Goal: Download file/media

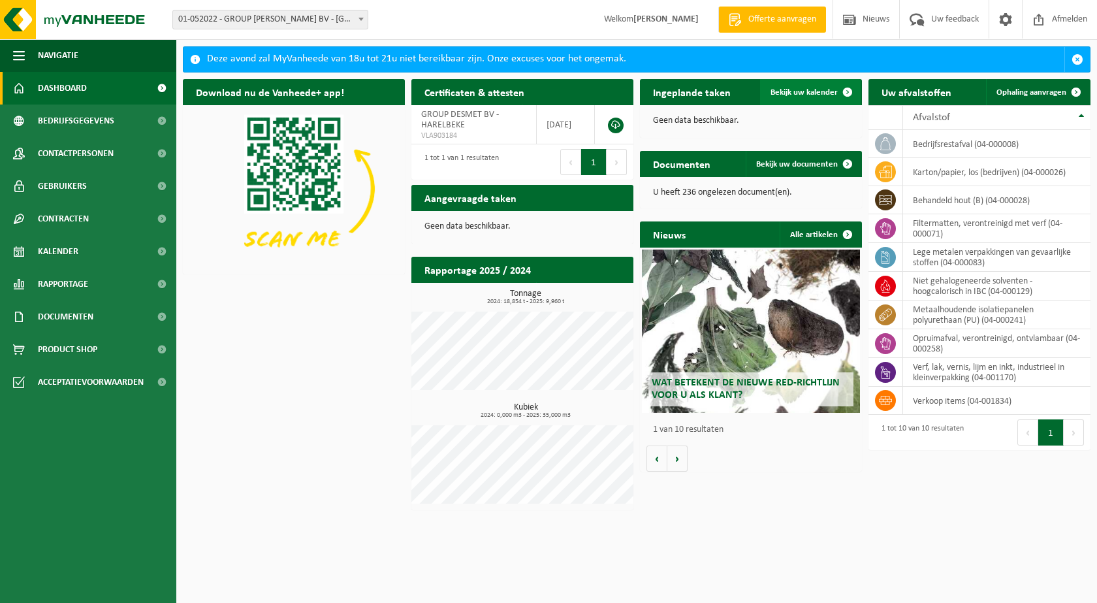
click at [792, 91] on span "Bekijk uw kalender" at bounding box center [804, 92] width 67 height 8
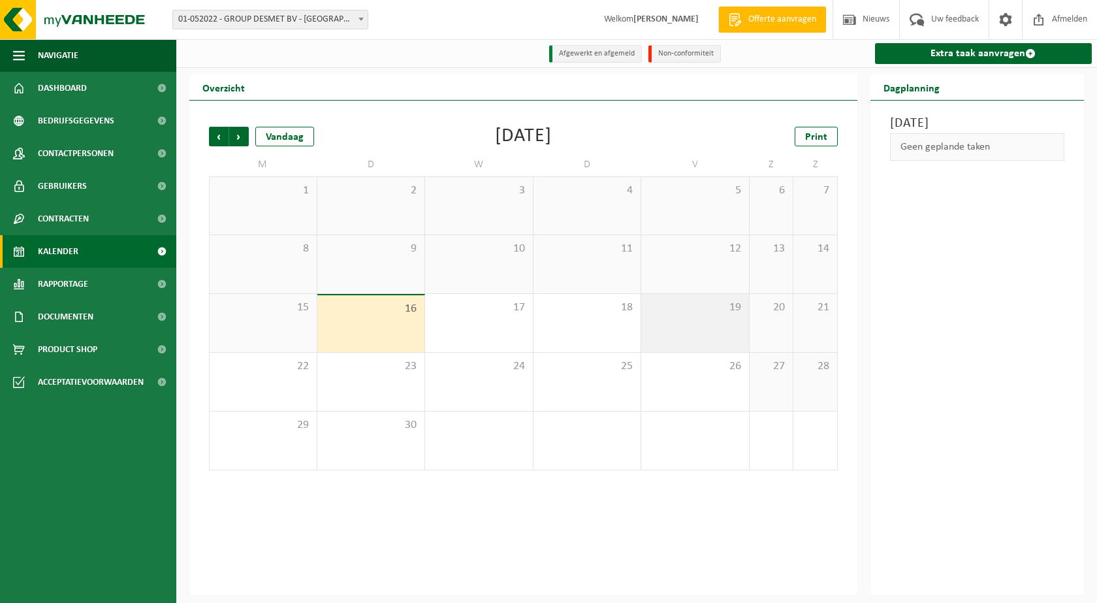
click at [713, 319] on div "19" at bounding box center [695, 323] width 108 height 58
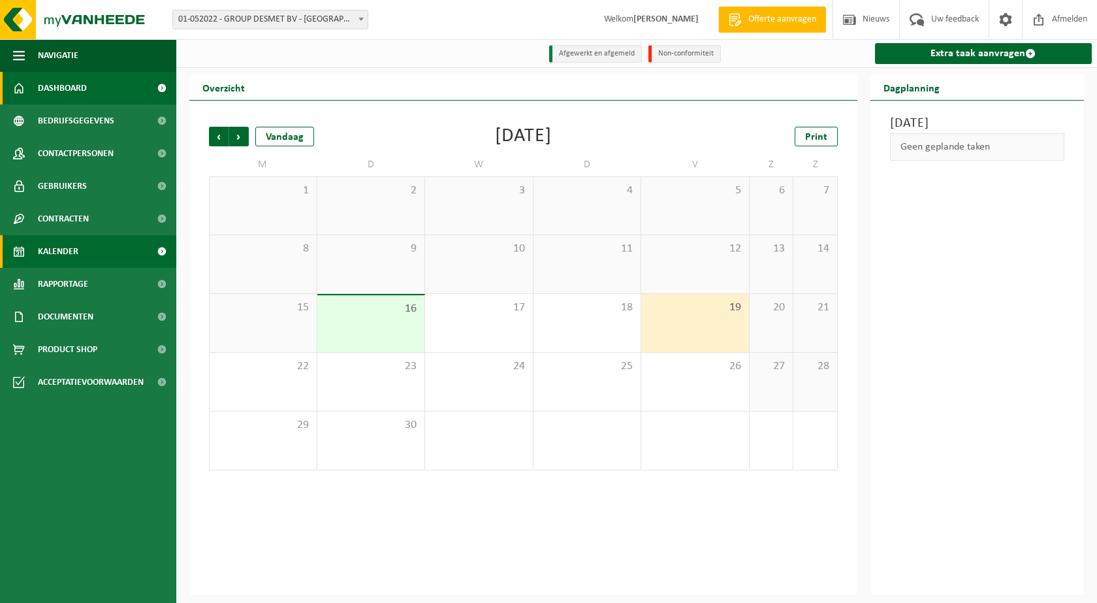
click at [61, 84] on span "Dashboard" at bounding box center [62, 88] width 49 height 33
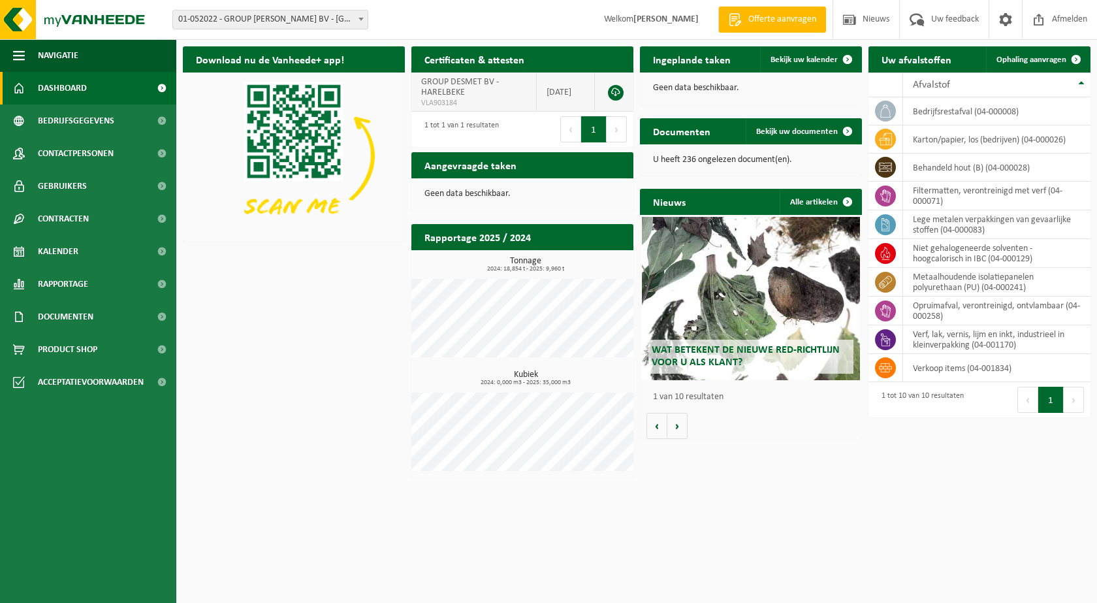
click at [485, 86] on span "GROUP DESMET BV - HARELBEKE" at bounding box center [460, 87] width 78 height 20
click at [598, 127] on button "1" at bounding box center [593, 129] width 25 height 26
click at [516, 102] on span "VLA903184" at bounding box center [473, 103] width 105 height 10
click at [616, 91] on link at bounding box center [616, 93] width 16 height 16
click at [906, 23] on span at bounding box center [917, 19] width 22 height 39
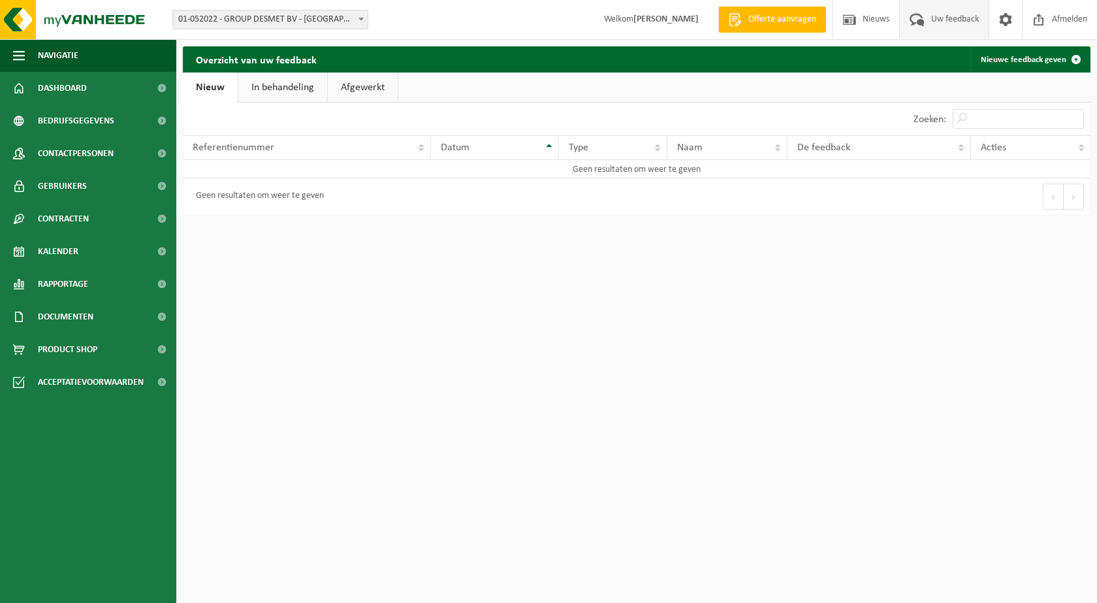
click at [551, 328] on html "Vestiging: 01-052022 - GROUP DESMET BV - HARELBEKE 01-052022 - GROUP DESMET BV …" at bounding box center [548, 301] width 1097 height 603
